Goal: Information Seeking & Learning: Learn about a topic

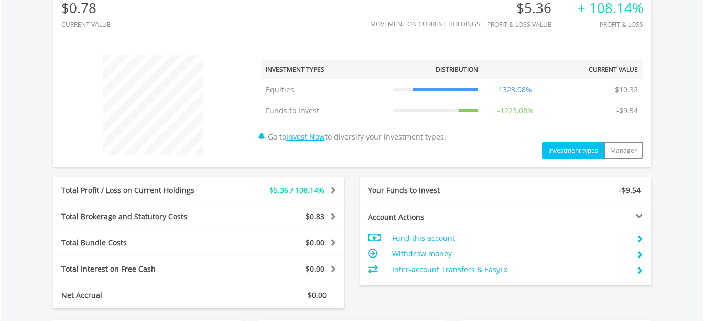
scroll to position [419, 0]
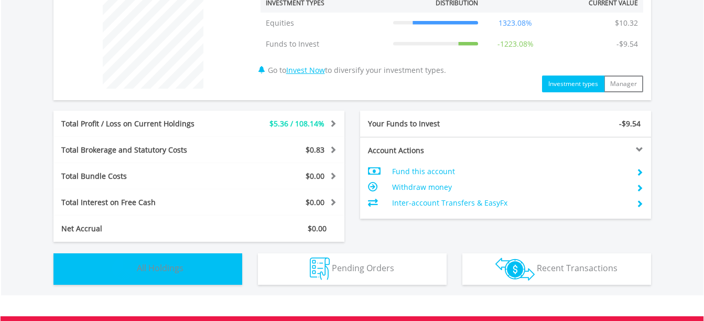
click at [206, 270] on button "Holdings All Holdings" at bounding box center [147, 268] width 189 height 31
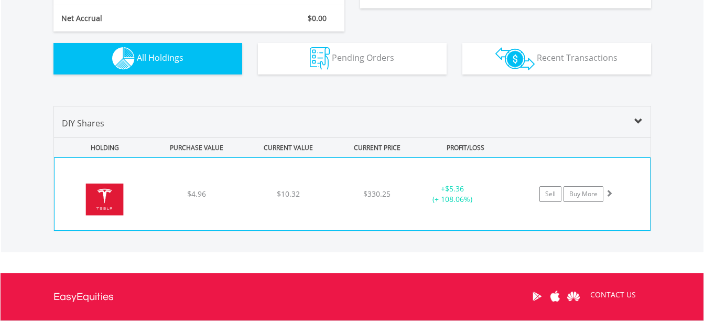
scroll to position [628, 0]
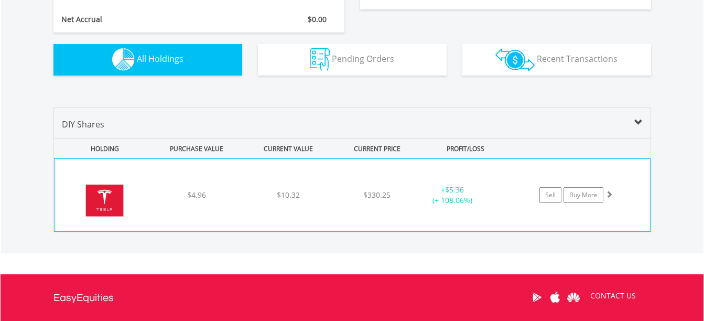
click at [346, 218] on div "﻿ Tesla Inc $4.96 $10.32 $330.25 + $5.36 (+ 108.06%) Sell Buy More" at bounding box center [351, 195] width 595 height 72
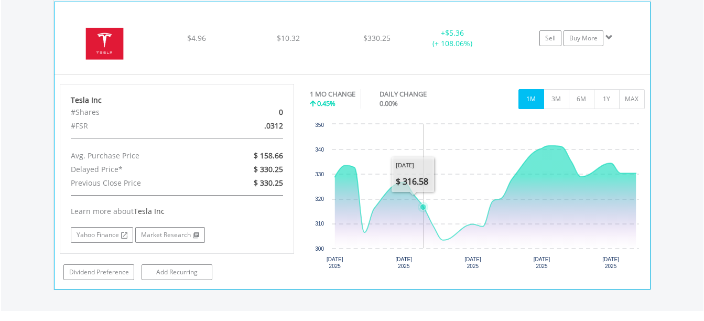
scroll to position [785, 0]
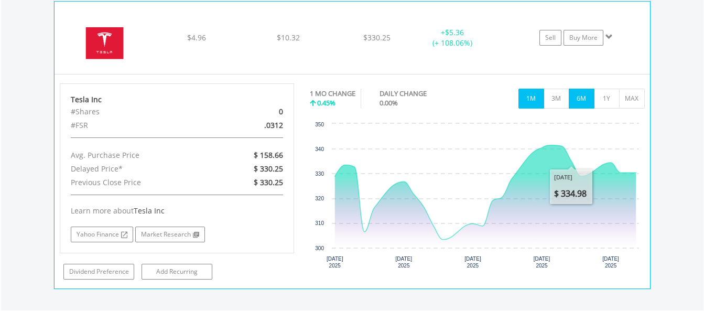
click at [577, 105] on button "6M" at bounding box center [582, 99] width 26 height 20
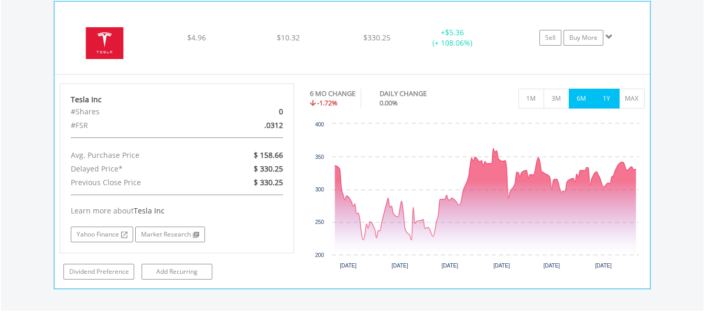
click at [603, 101] on button "1Y" at bounding box center [607, 99] width 26 height 20
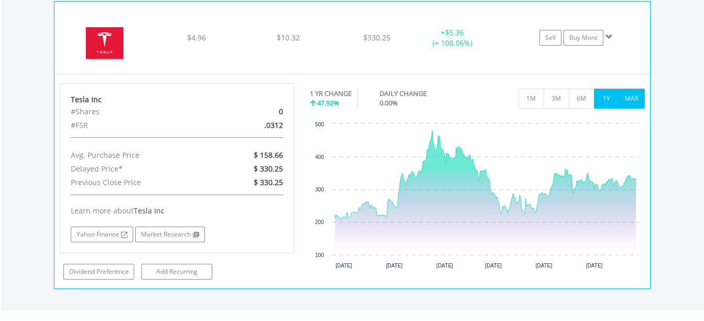
click at [623, 101] on button "MAX" at bounding box center [632, 99] width 26 height 20
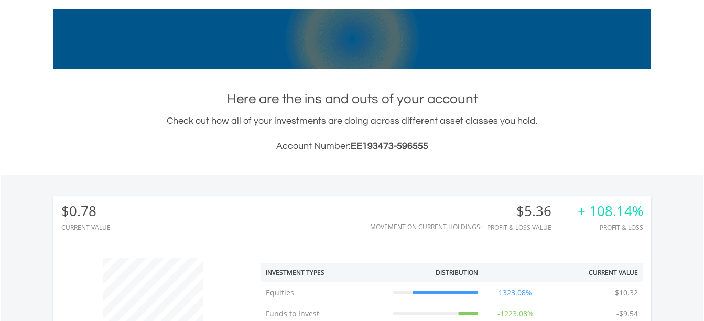
scroll to position [0, 0]
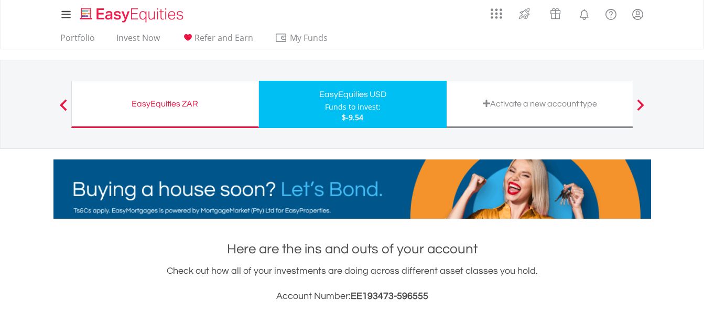
click at [144, 113] on div "EasyEquities ZAR Funds to invest: $-9.54" at bounding box center [165, 104] width 188 height 47
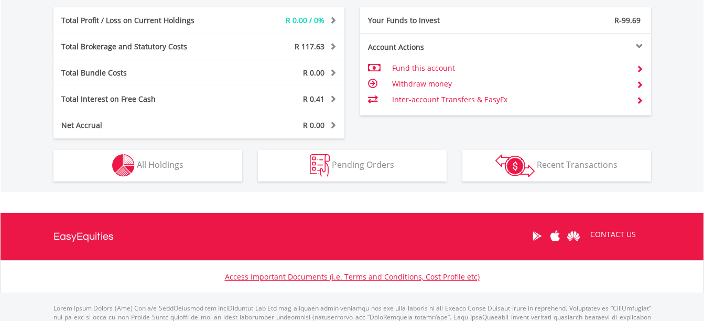
scroll to position [524, 0]
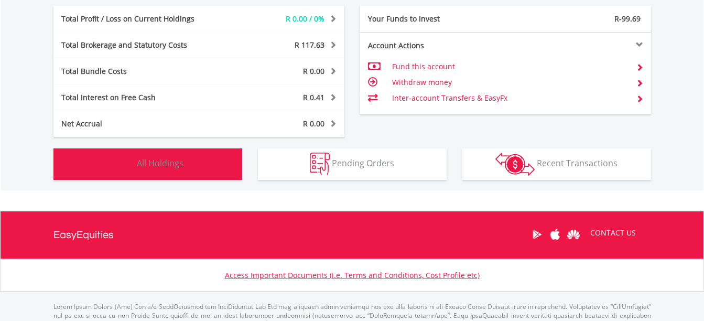
click at [181, 173] on button "Holdings All Holdings" at bounding box center [147, 163] width 189 height 31
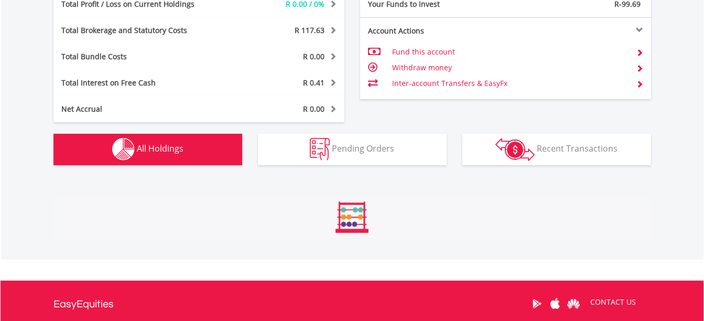
scroll to position [714, 0]
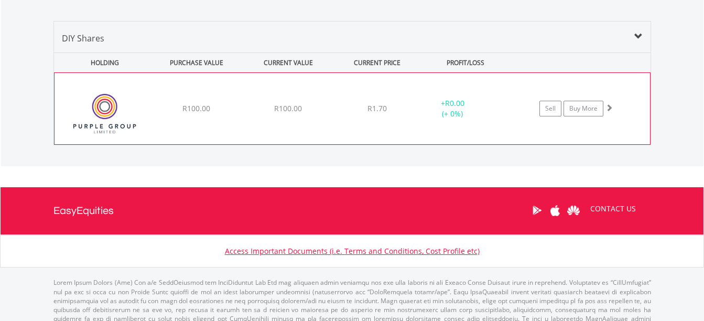
click at [257, 134] on div "﻿ Purple Group Limited R100.00 R100.00 R1.70 + R0.00 (+ 0%) Sell Buy More" at bounding box center [351, 108] width 595 height 71
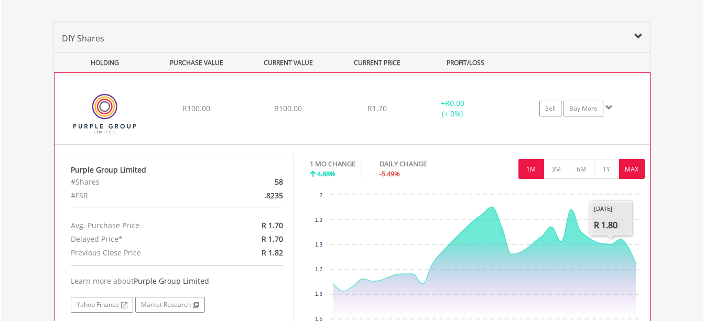
click at [631, 176] on button "MAX" at bounding box center [632, 169] width 26 height 20
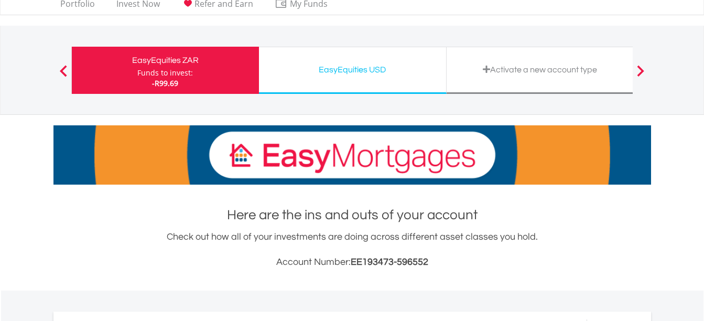
scroll to position [0, 0]
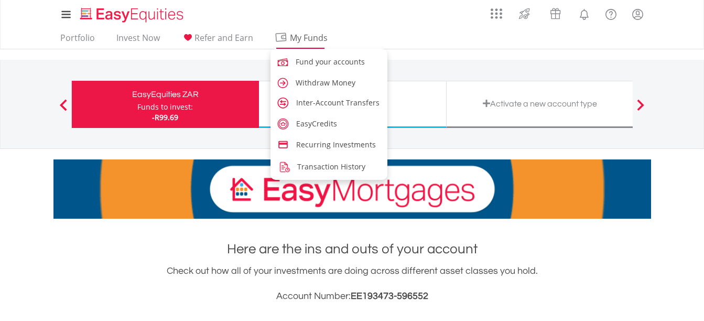
click at [293, 37] on span "My Funds" at bounding box center [309, 38] width 69 height 14
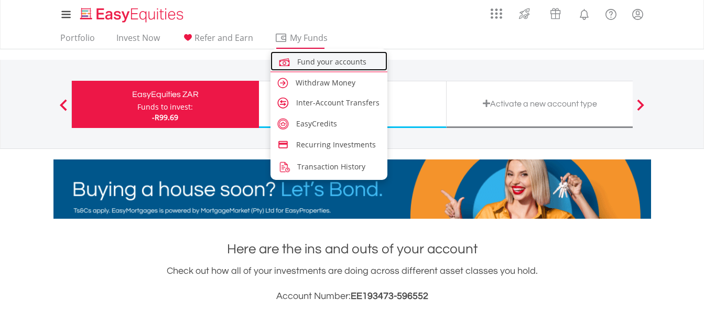
click at [311, 65] on span "Fund your accounts" at bounding box center [331, 62] width 69 height 10
